Goal: Transaction & Acquisition: Purchase product/service

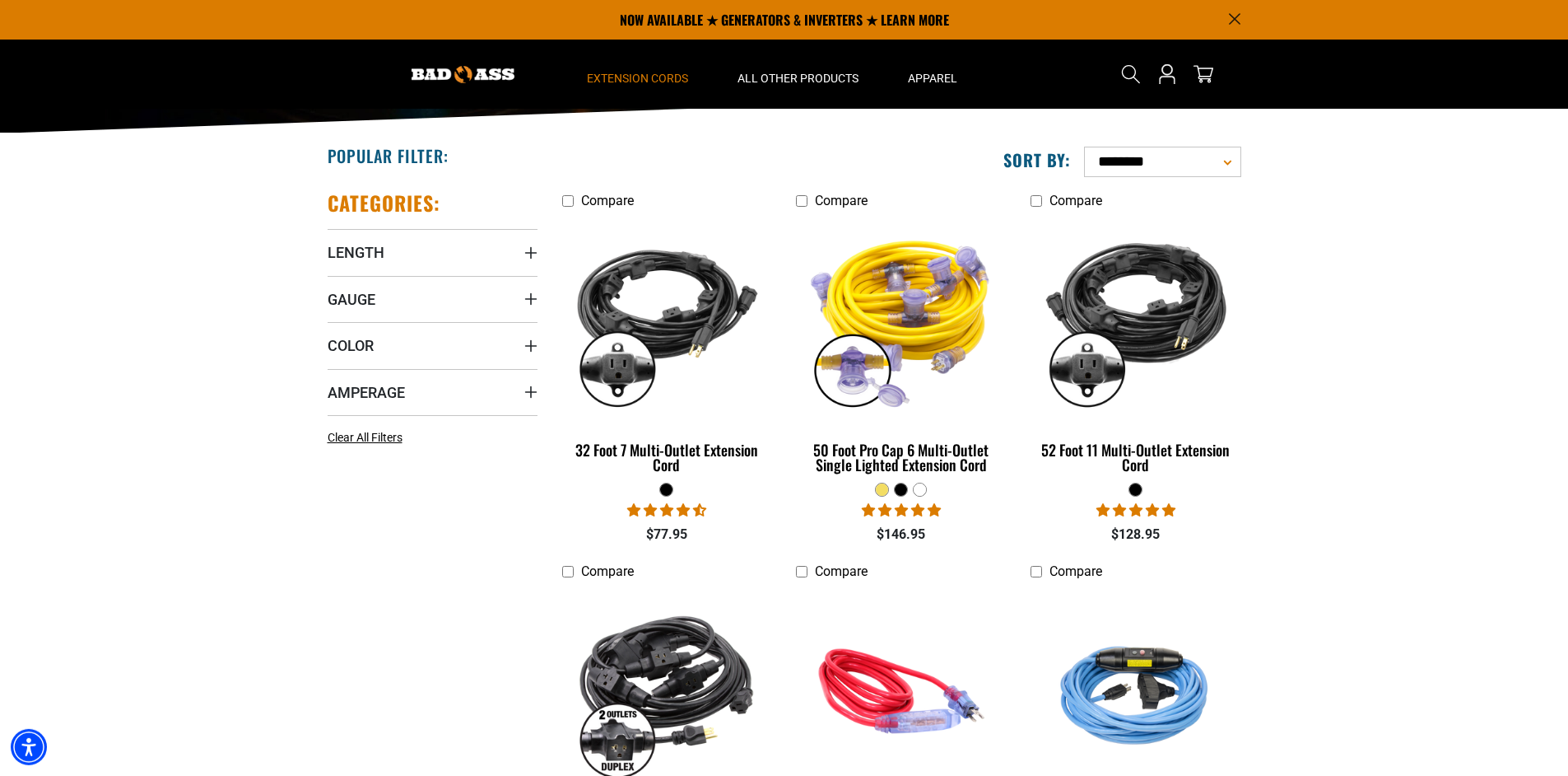
scroll to position [277, 0]
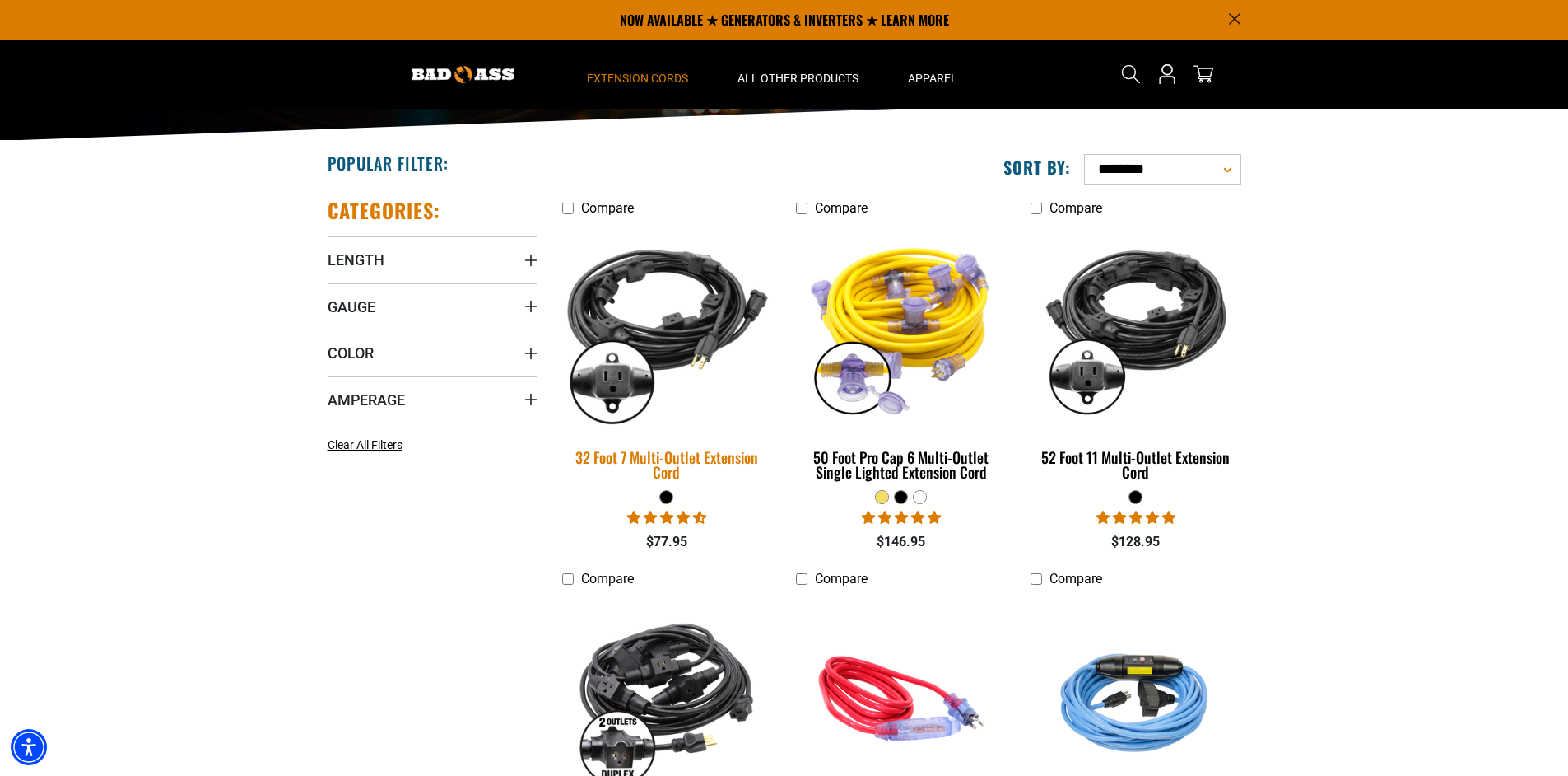
click at [630, 459] on div "32 Foot 7 Multi-Outlet Extension Cord" at bounding box center [667, 465] width 210 height 30
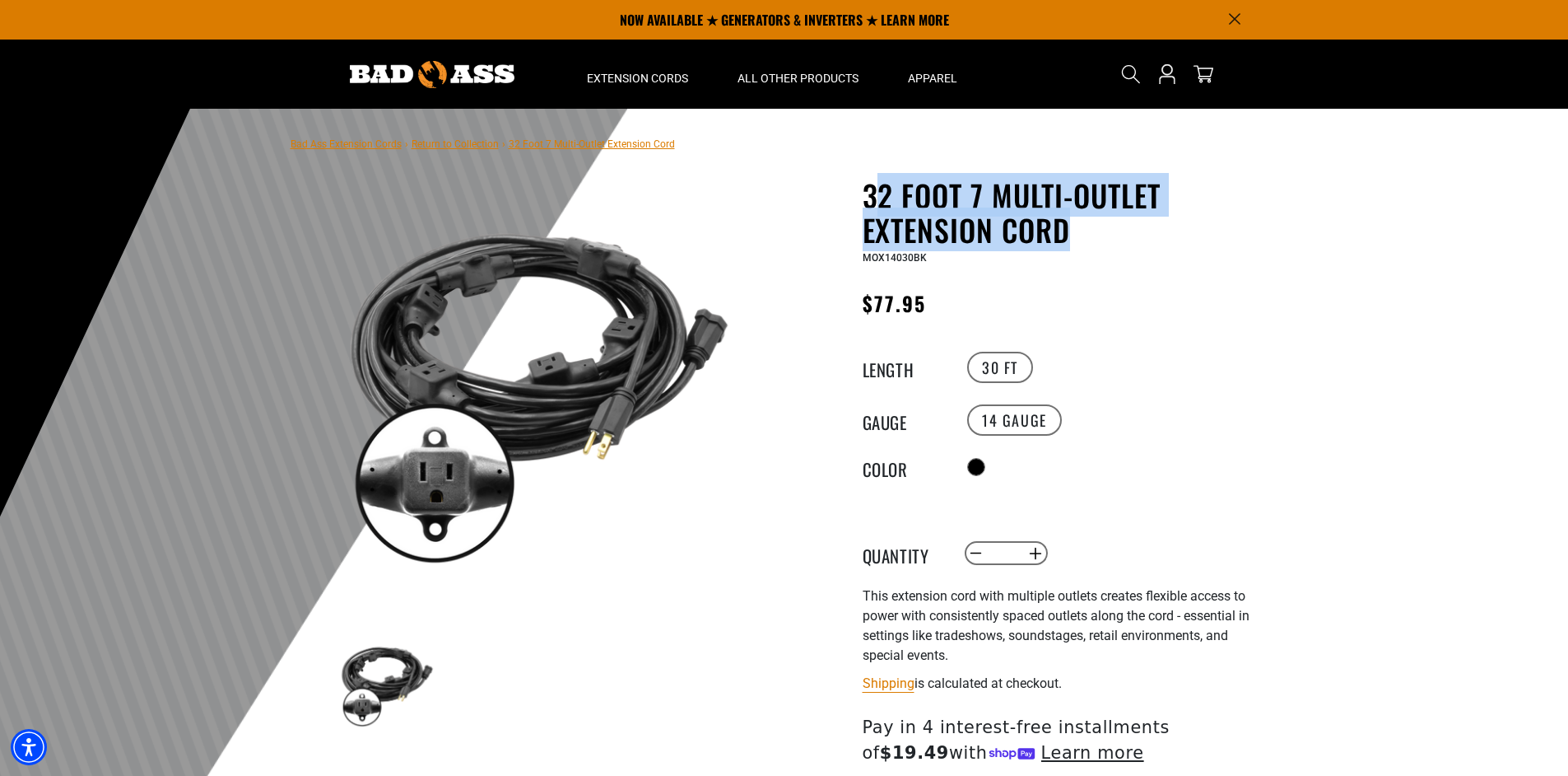
drag, startPoint x: 870, startPoint y: 194, endPoint x: 1039, endPoint y: 228, distance: 172.4
click at [1095, 228] on h1 "32 Foot 7 Multi-Outlet Extension Cord" at bounding box center [1065, 212] width 403 height 69
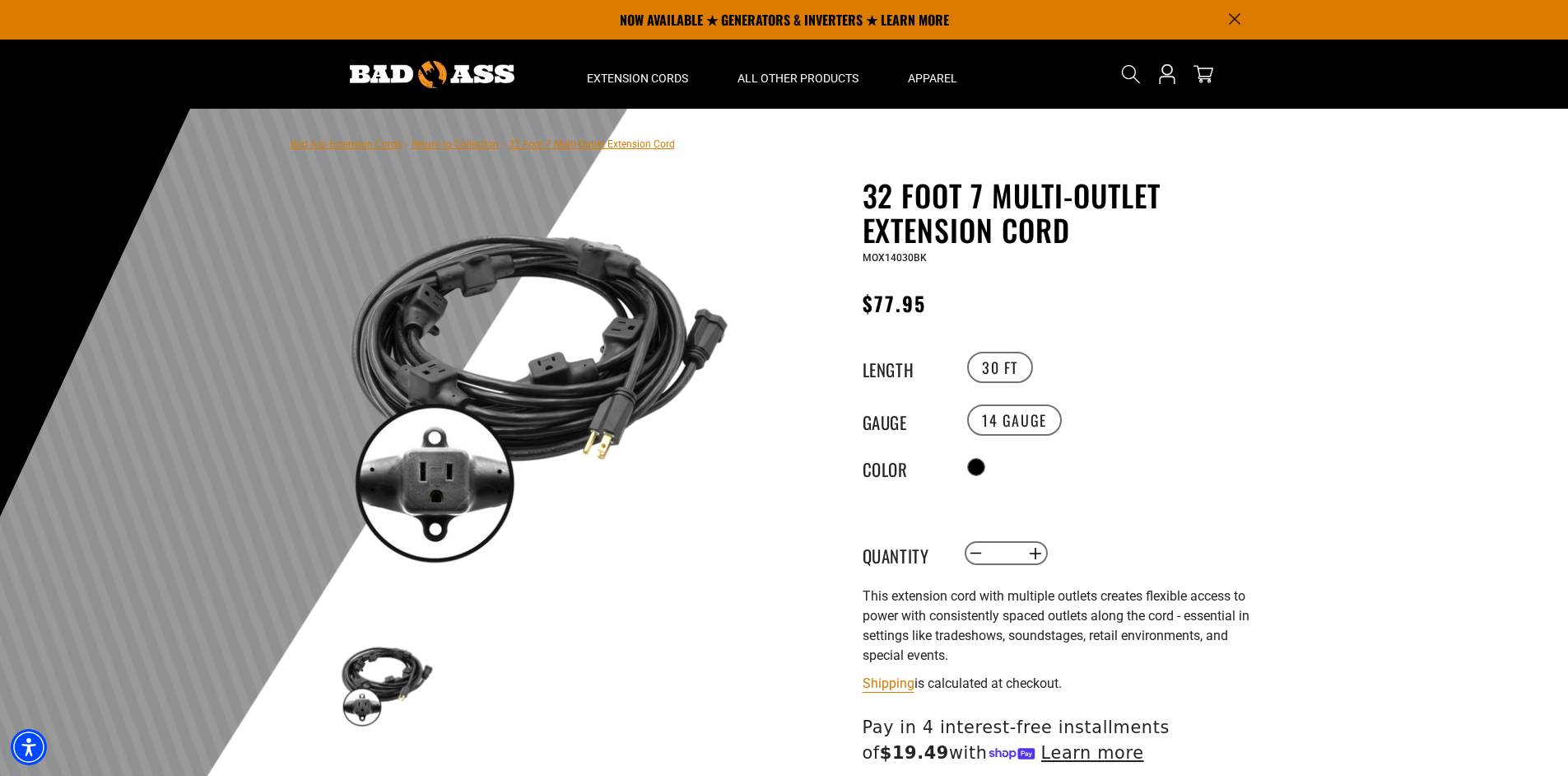
click at [826, 214] on div "32 Foot 7 Multi-Outlet Extension Cord 32 Foot 7 Multi-Outlet Extension Cord MOX…" at bounding box center [1031, 602] width 469 height 849
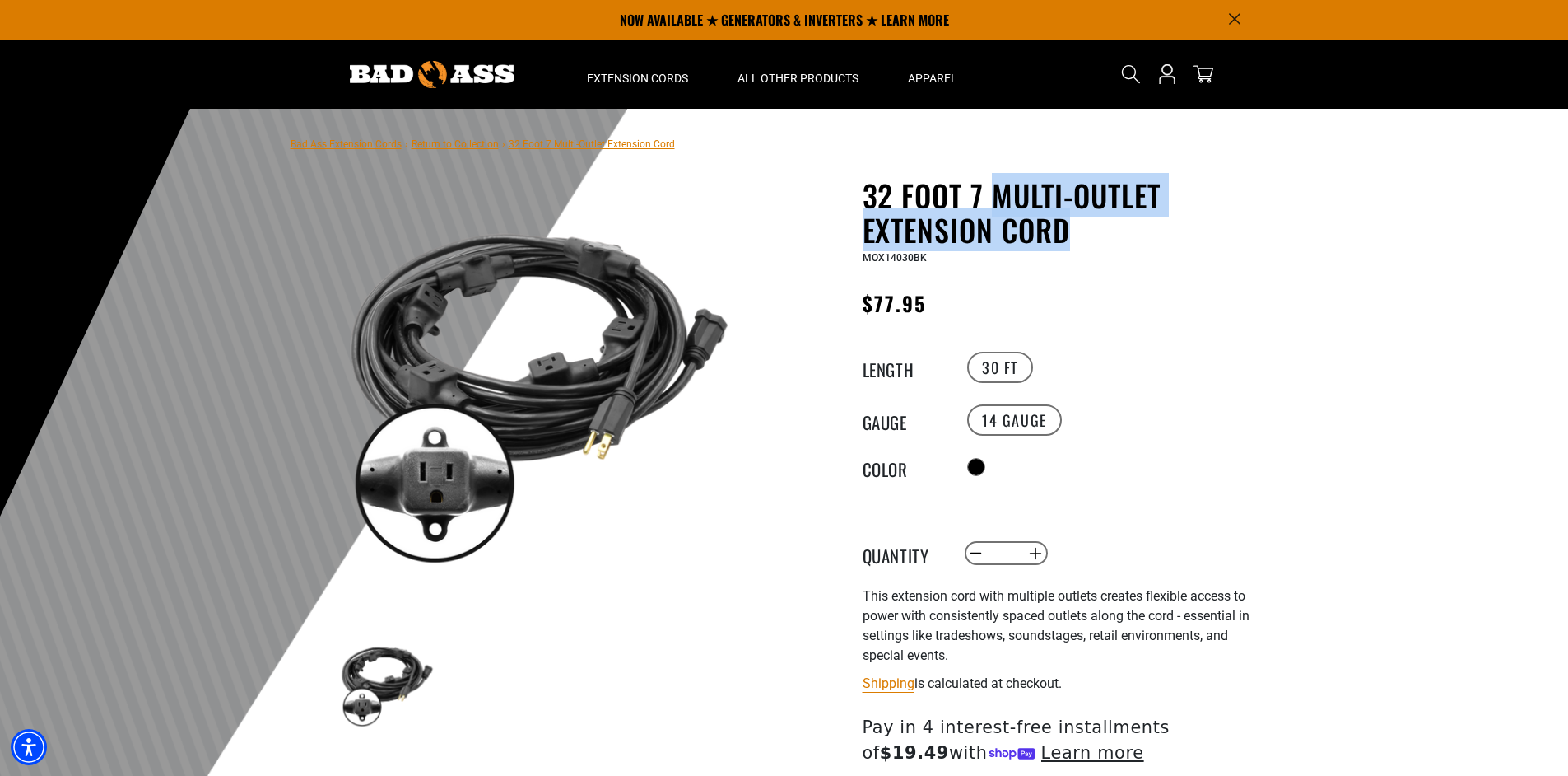
drag, startPoint x: 998, startPoint y: 192, endPoint x: 1090, endPoint y: 232, distance: 100.3
click at [1090, 232] on h1 "32 Foot 7 Multi-Outlet Extension Cord" at bounding box center [1065, 212] width 403 height 69
copy h1 "Multi-Outlet Extension Cord"
